Goal: Navigation & Orientation: Find specific page/section

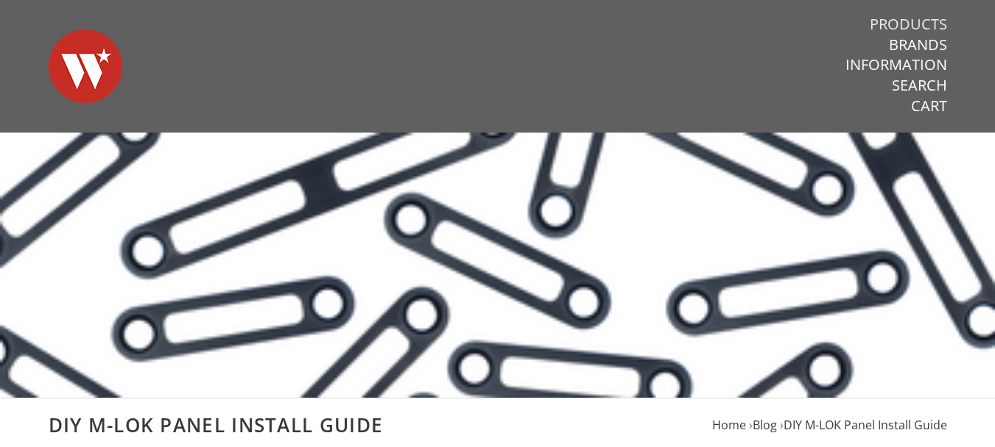
click at [916, 24] on link "Products" at bounding box center [908, 24] width 77 height 19
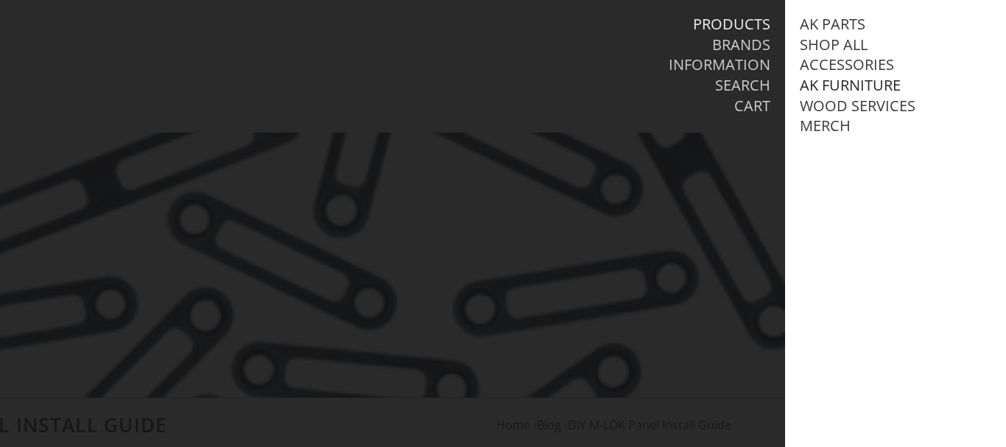
click at [837, 85] on link "AK Furniture" at bounding box center [850, 85] width 101 height 19
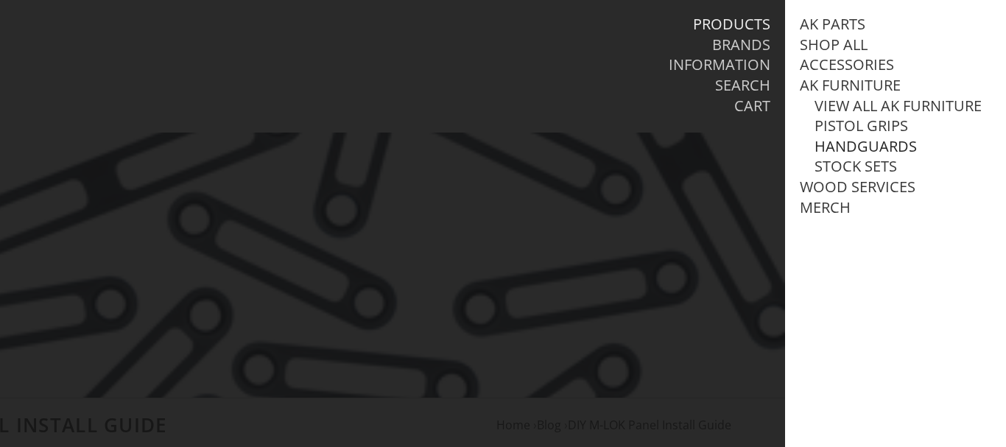
click at [847, 156] on link "Handguards" at bounding box center [865, 146] width 102 height 19
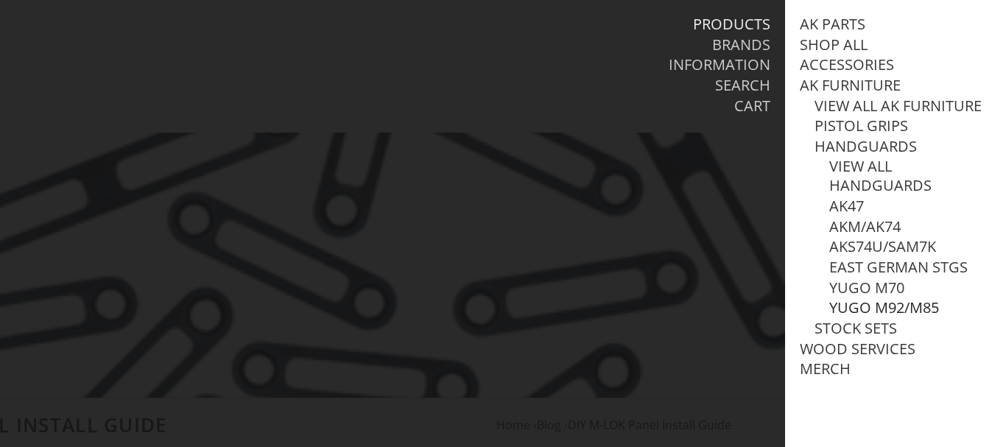
click at [869, 317] on link "Yugo M92/M85" at bounding box center [884, 307] width 110 height 19
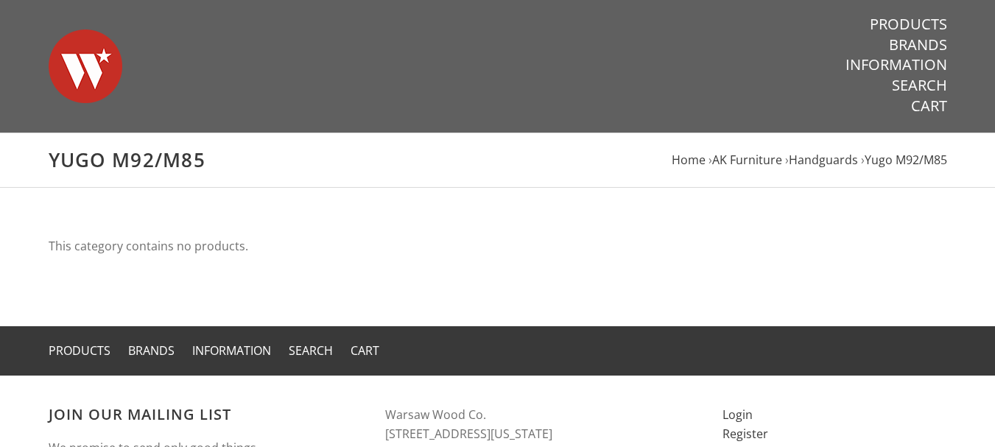
drag, startPoint x: 209, startPoint y: 156, endPoint x: 52, endPoint y: 153, distance: 157.6
click at [52, 153] on h1 "Yugo M92/M85" at bounding box center [498, 160] width 898 height 24
